Goal: Task Accomplishment & Management: Manage account settings

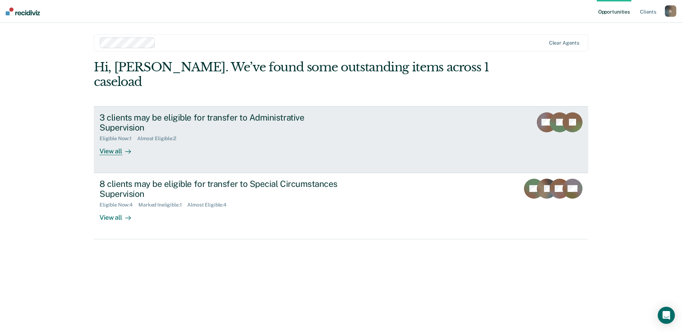
click at [118, 142] on div "View all" at bounding box center [120, 149] width 40 height 14
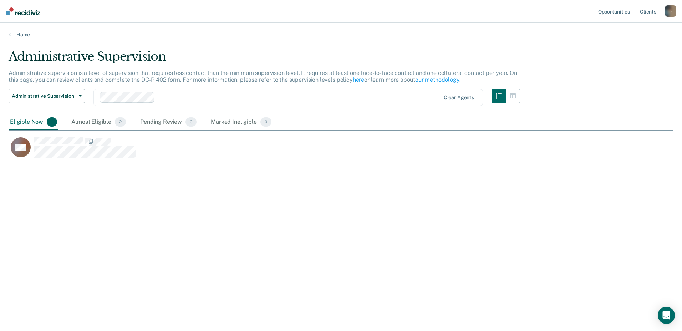
scroll to position [223, 660]
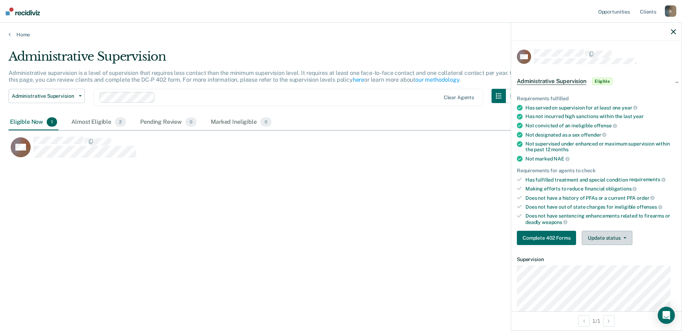
click at [623, 240] on button "Update status" at bounding box center [607, 238] width 50 height 14
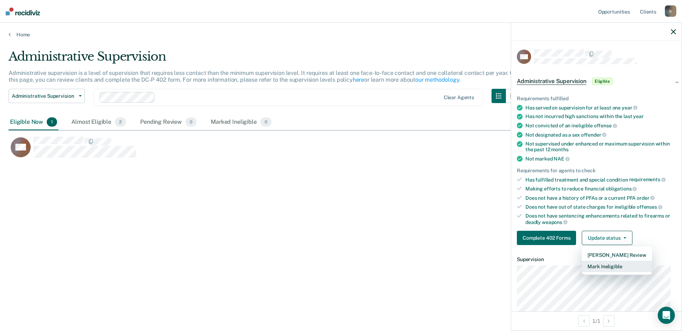
click at [609, 266] on button "Mark Ineligible" at bounding box center [617, 266] width 70 height 11
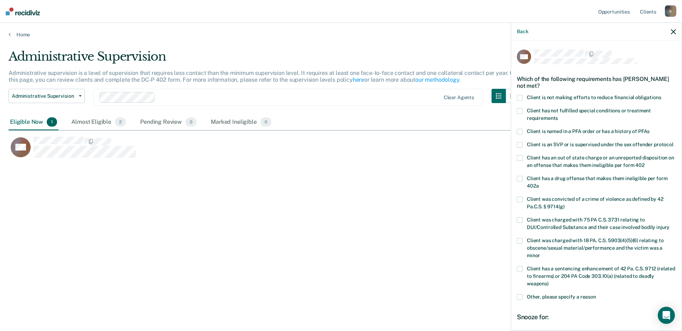
click at [519, 96] on span at bounding box center [520, 98] width 6 height 6
click at [662, 95] on input "Client is not making efforts to reduce financial obligations" at bounding box center [662, 95] width 0 height 0
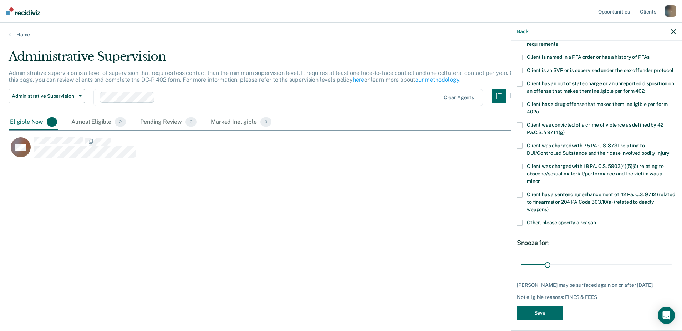
scroll to position [91, 0]
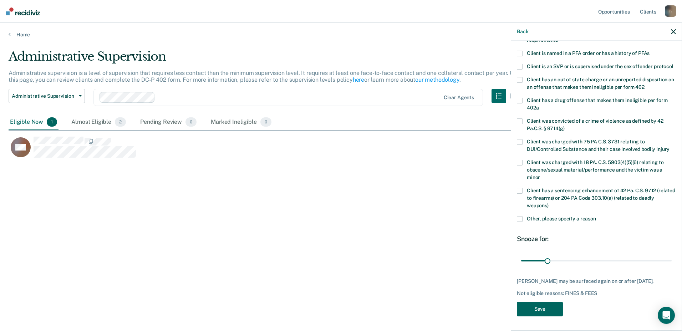
drag, startPoint x: 539, startPoint y: 308, endPoint x: 535, endPoint y: 316, distance: 8.3
click at [538, 308] on button "Save" at bounding box center [540, 309] width 46 height 15
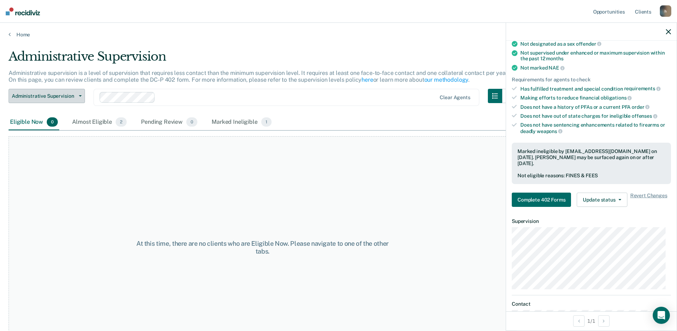
click at [76, 95] on button "Administrative Supervision" at bounding box center [47, 96] width 76 height 14
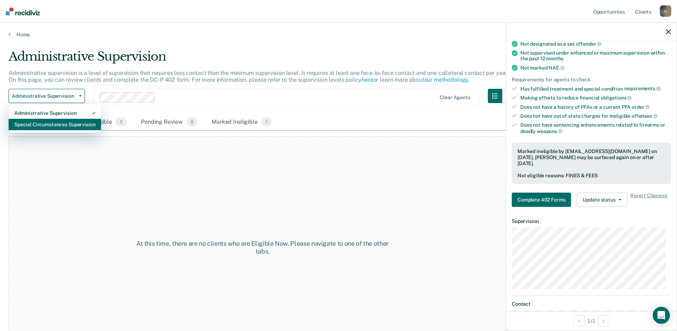
click at [45, 126] on div "Special Circumstances Supervision" at bounding box center [54, 124] width 81 height 11
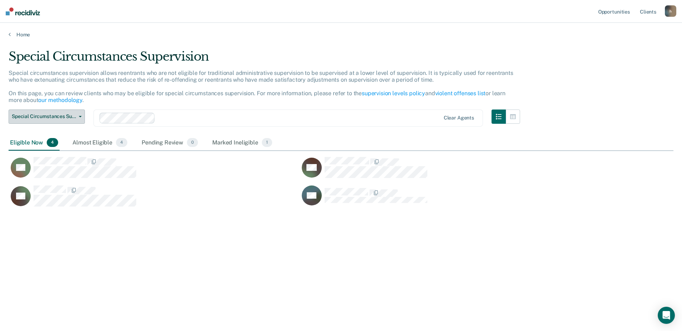
scroll to position [223, 660]
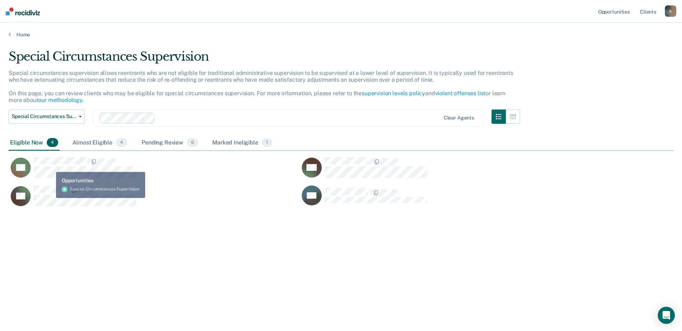
click at [51, 164] on div "CaseloadOpportunityCell-352JG" at bounding box center [85, 167] width 103 height 21
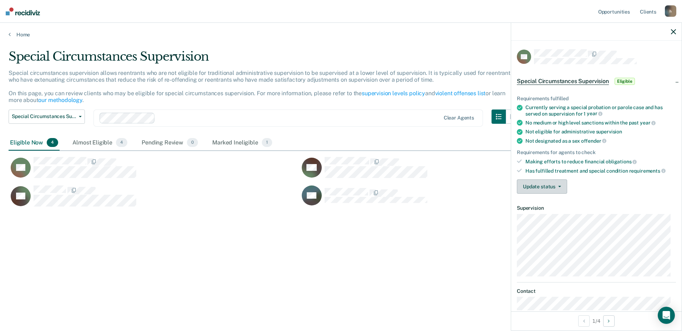
click at [556, 186] on span "button" at bounding box center [559, 186] width 6 height 1
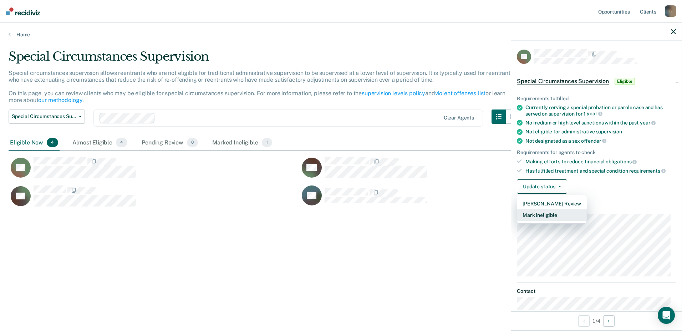
click at [539, 216] on button "Mark Ineligible" at bounding box center [552, 215] width 70 height 11
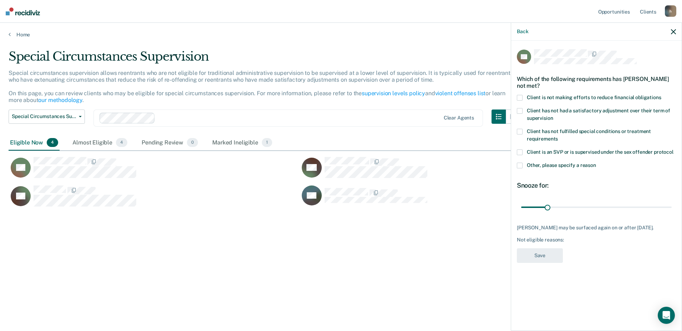
click at [520, 96] on span at bounding box center [520, 98] width 6 height 6
click at [662, 95] on input "Client is not making efforts to reduce financial obligations" at bounding box center [662, 95] width 0 height 0
click at [544, 257] on button "Save" at bounding box center [540, 255] width 46 height 15
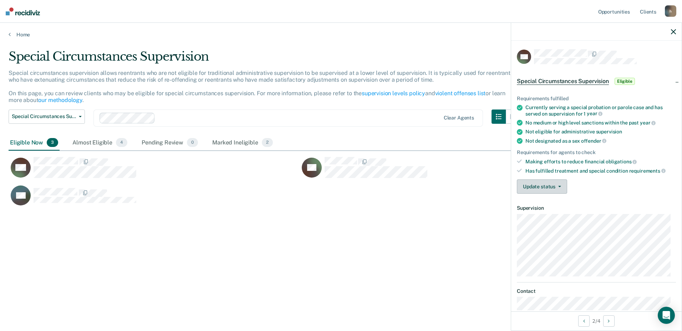
click at [558, 185] on button "Update status" at bounding box center [542, 187] width 50 height 14
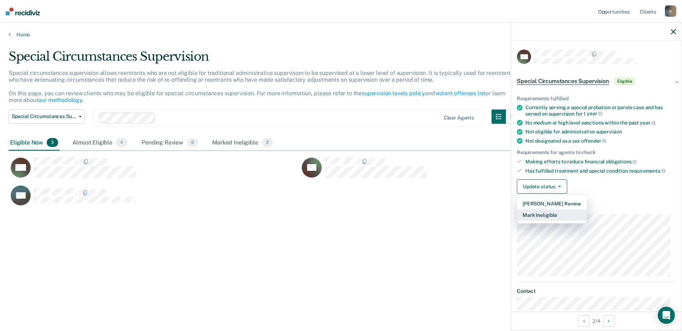
click at [541, 215] on button "Mark Ineligible" at bounding box center [552, 215] width 70 height 11
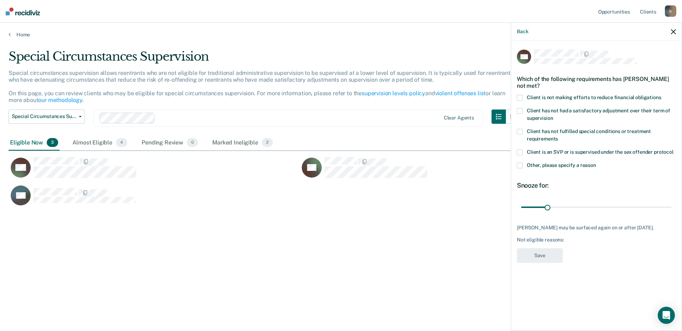
click at [523, 96] on label "Client is not making efforts to reduce financial obligations" at bounding box center [596, 98] width 159 height 7
click at [662, 95] on input "Client is not making efforts to reduce financial obligations" at bounding box center [662, 95] width 0 height 0
click at [555, 258] on button "Save" at bounding box center [540, 255] width 46 height 15
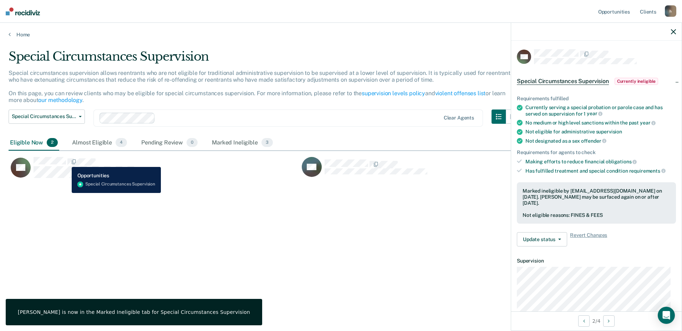
click at [66, 162] on span "CaseloadOpportunityCell-424IN" at bounding box center [66, 161] width 1 height 7
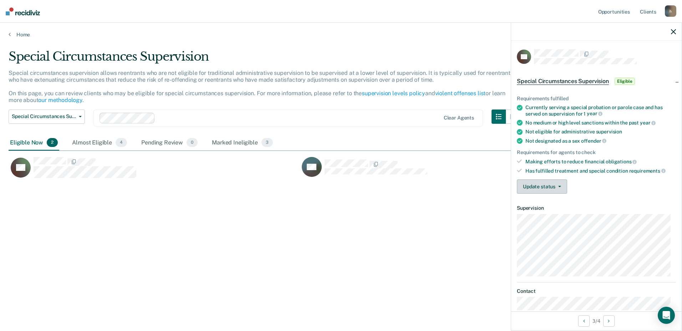
click at [552, 186] on button "Update status" at bounding box center [542, 187] width 50 height 14
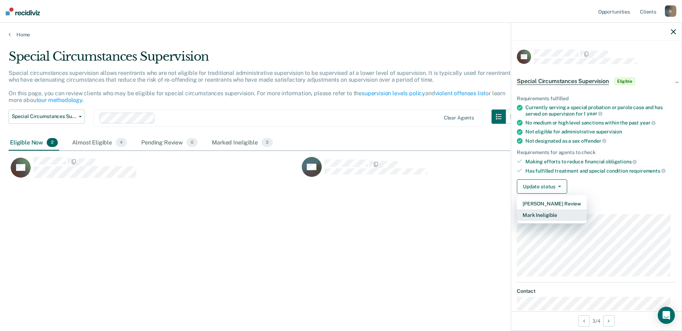
click at [547, 215] on button "Mark Ineligible" at bounding box center [552, 215] width 70 height 11
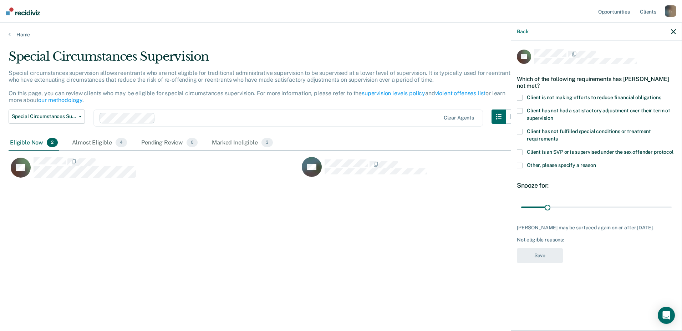
click at [521, 94] on div "Which of the following requirements has [PERSON_NAME] not met?" at bounding box center [596, 82] width 159 height 25
click at [520, 95] on span at bounding box center [520, 98] width 6 height 6
click at [662, 95] on input "Client is not making efforts to reduce financial obligations" at bounding box center [662, 95] width 0 height 0
drag, startPoint x: 547, startPoint y: 260, endPoint x: 549, endPoint y: 267, distance: 7.4
click at [546, 261] on button "Save" at bounding box center [540, 255] width 46 height 15
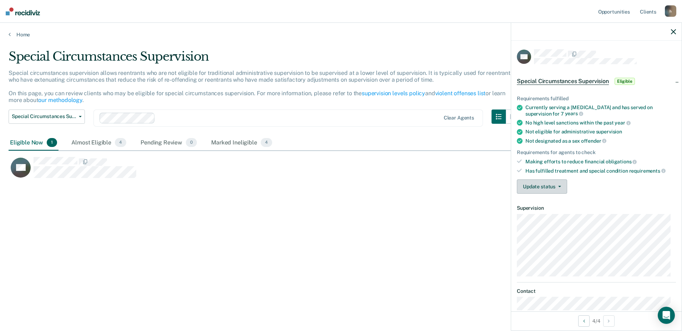
click at [560, 186] on icon "button" at bounding box center [560, 186] width 3 height 1
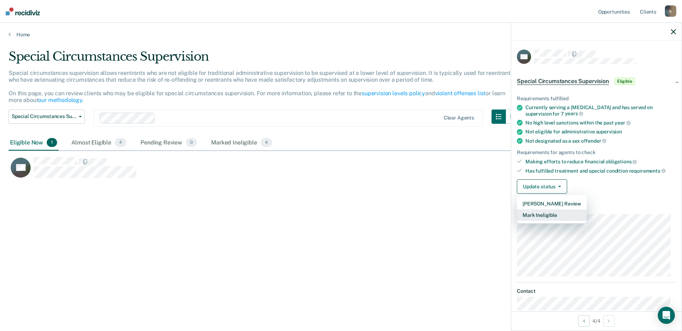
click at [541, 215] on button "Mark Ineligible" at bounding box center [552, 215] width 70 height 11
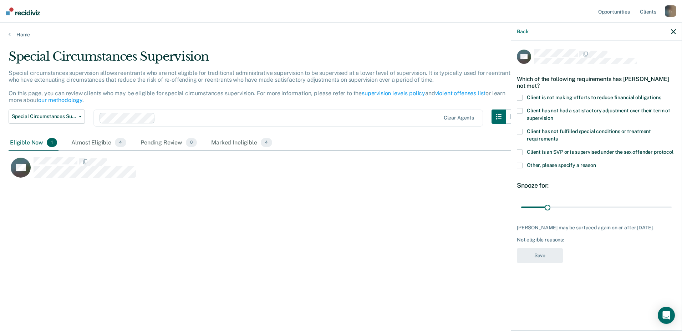
click at [522, 96] on span at bounding box center [520, 98] width 6 height 6
click at [662, 95] on input "Client is not making efforts to reduce financial obligations" at bounding box center [662, 95] width 0 height 0
click at [547, 258] on button "Save" at bounding box center [540, 255] width 46 height 15
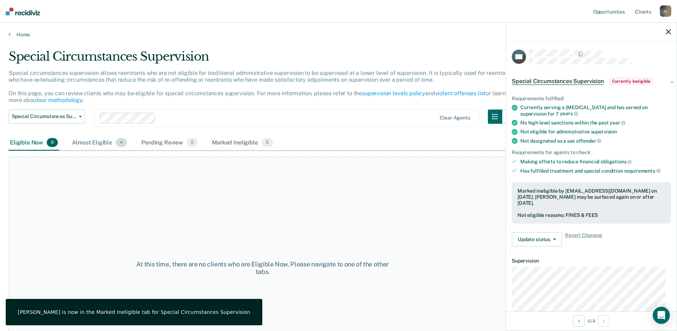
click at [95, 145] on div "Almost Eligible 4" at bounding box center [100, 143] width 58 height 16
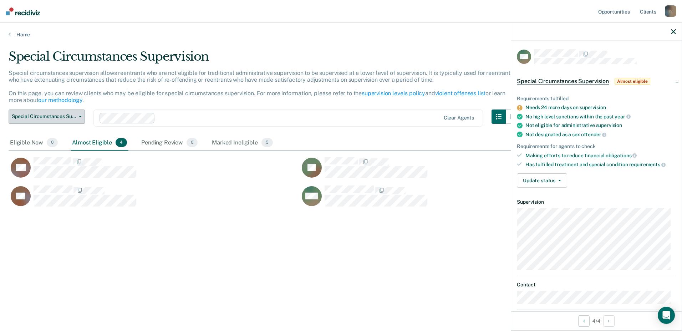
click at [81, 117] on icon "button" at bounding box center [80, 116] width 3 height 1
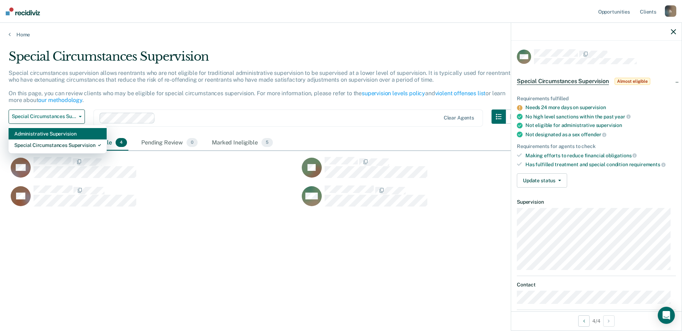
click at [53, 134] on div "Administrative Supervision" at bounding box center [57, 133] width 87 height 11
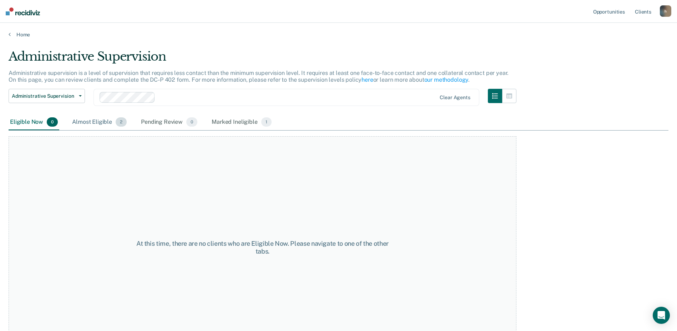
click at [96, 120] on div "Almost Eligible 2" at bounding box center [99, 123] width 57 height 16
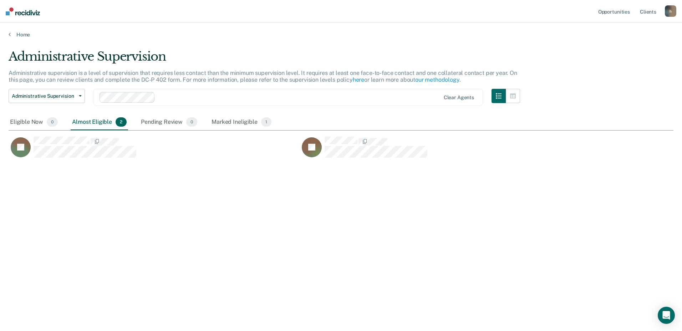
scroll to position [223, 660]
